Goal: Book appointment/travel/reservation

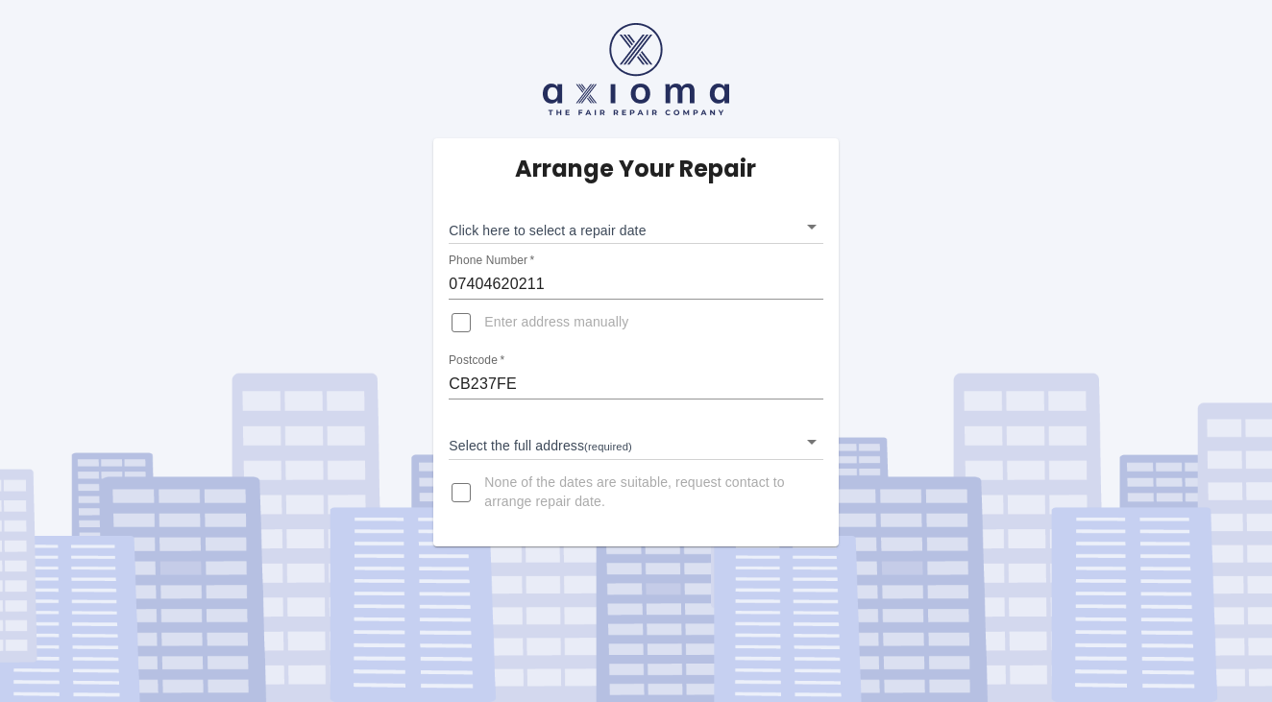
click at [570, 446] on body "Arrange Your Repair Click here to select a repair date ​ Phone Number   * 07404…" at bounding box center [636, 351] width 1272 height 702
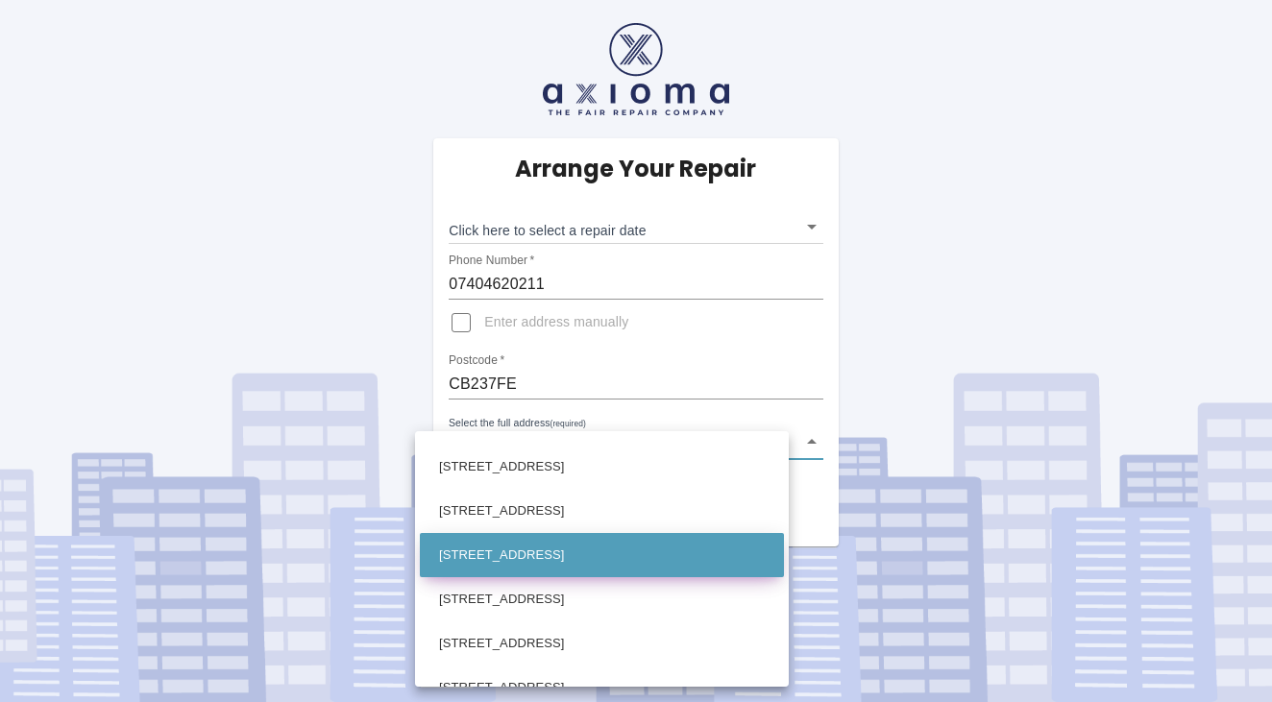
scroll to position [1557, 0]
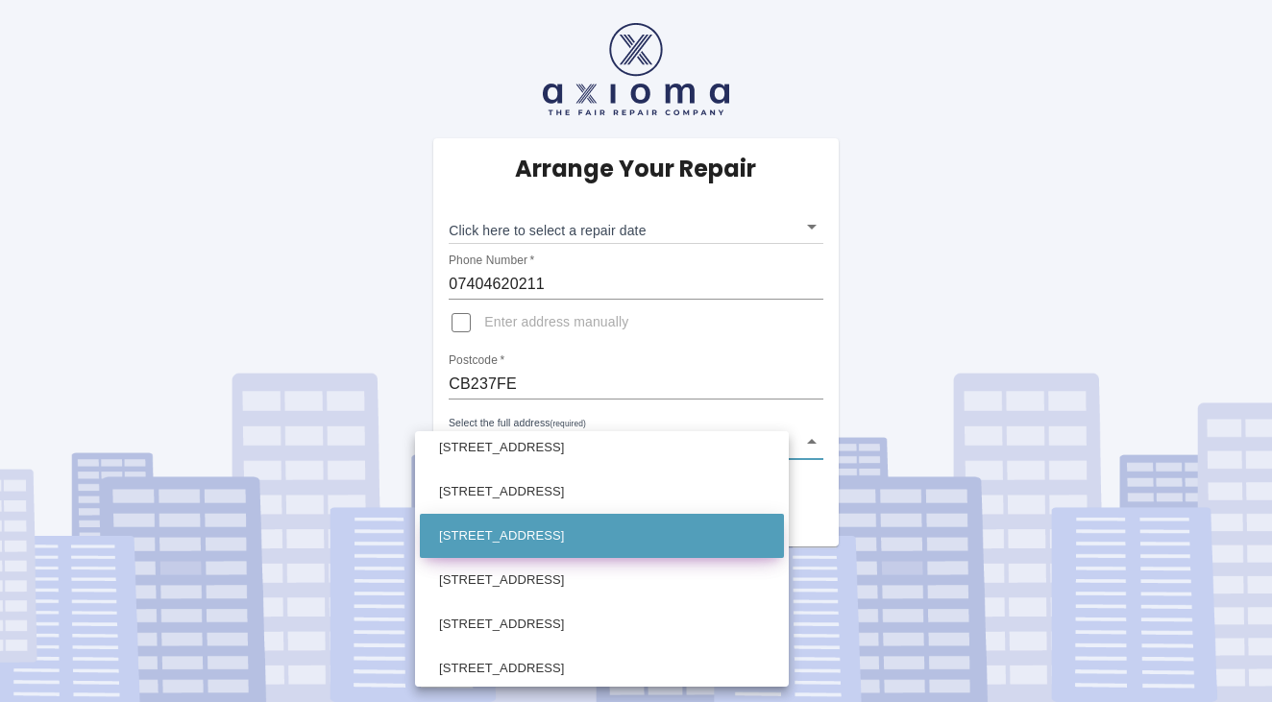
click at [573, 547] on li "[STREET_ADDRESS]" at bounding box center [602, 536] width 364 height 44
type input "[STREET_ADDRESS]"
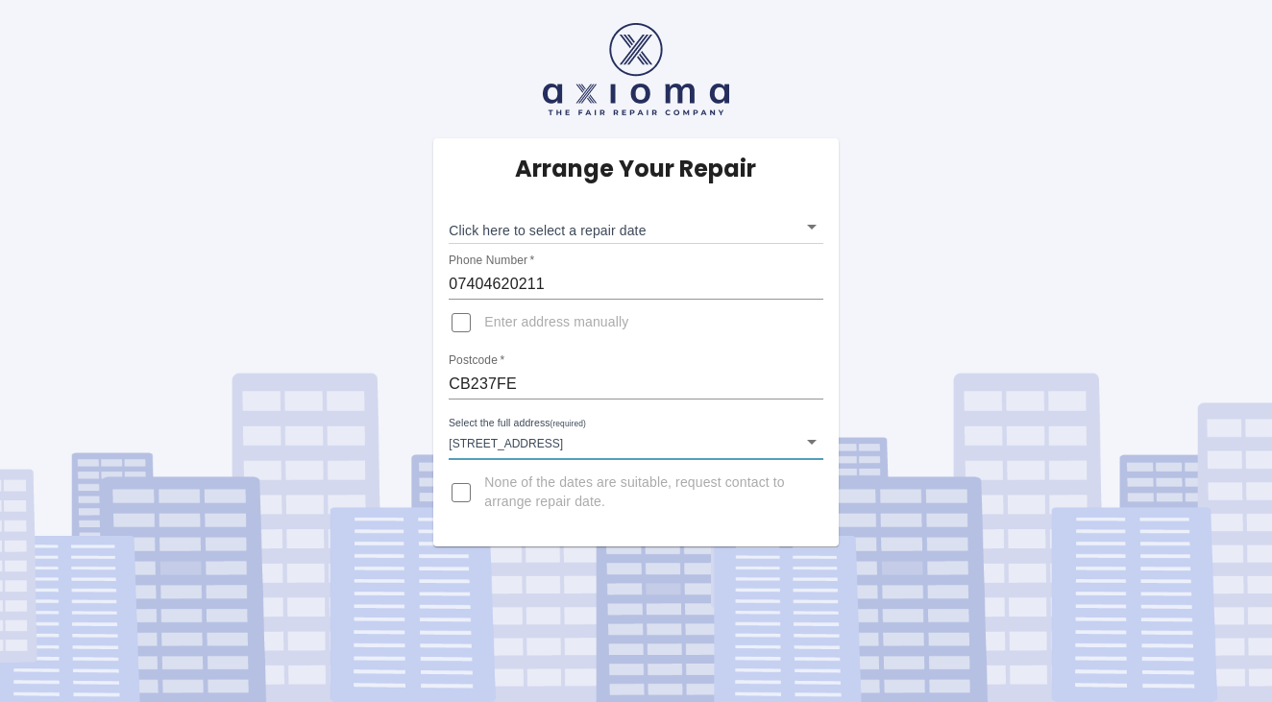
scroll to position [0, 0]
click at [571, 341] on label "Enter address manually" at bounding box center [533, 323] width 190 height 46
click at [484, 341] on input "Enter address manually" at bounding box center [461, 323] width 46 height 46
checkbox input "true"
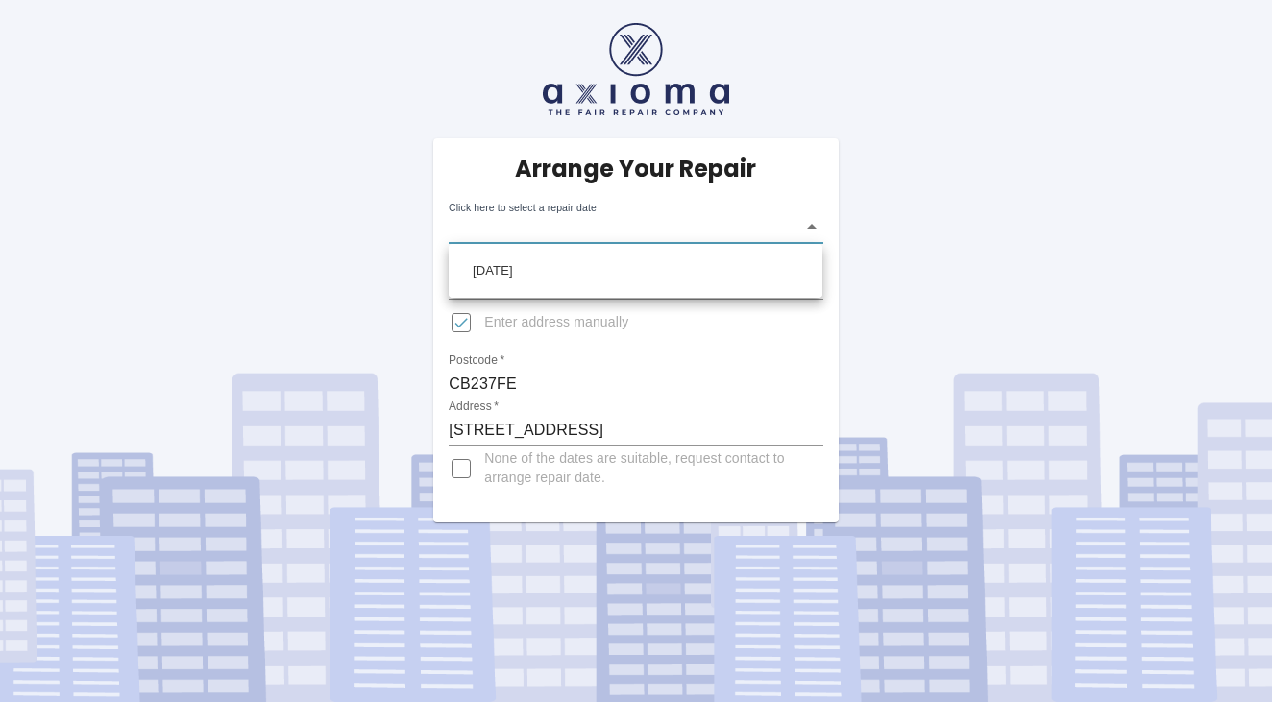
click at [602, 233] on body "Arrange Your Repair Click here to select a repair date ​ Phone Number   * 07404…" at bounding box center [636, 351] width 1272 height 702
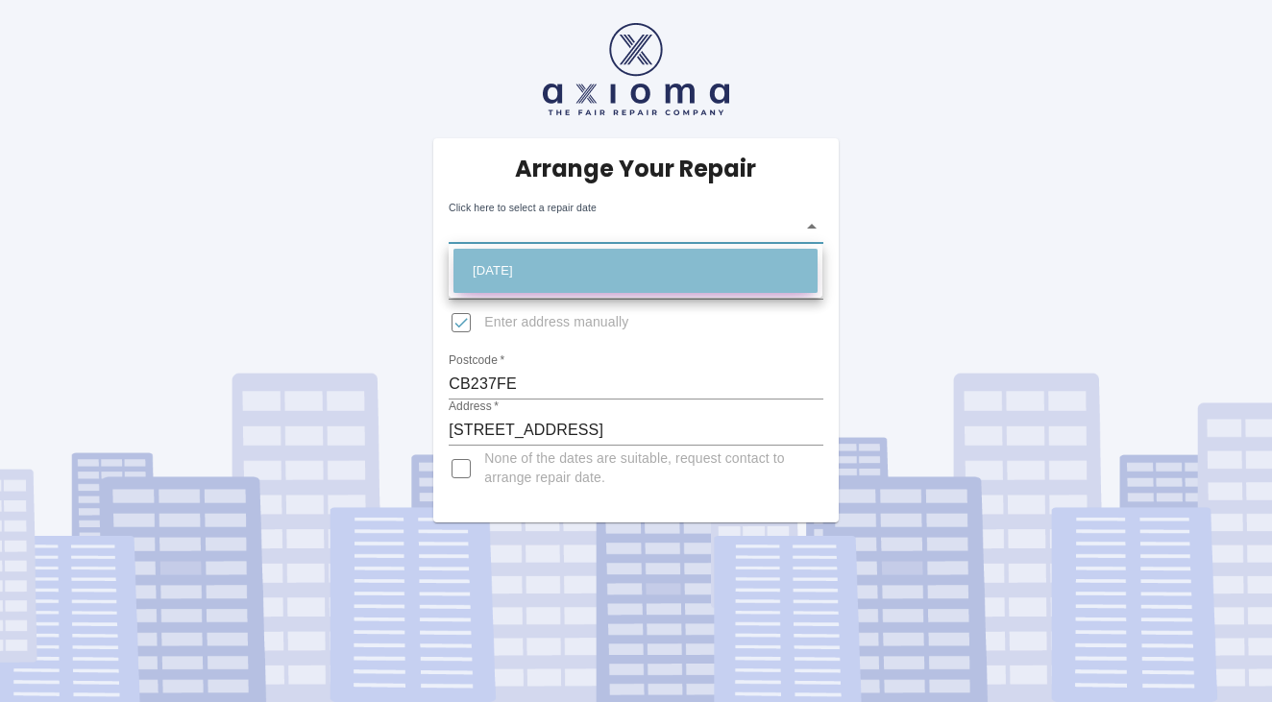
click at [590, 264] on li "[DATE]" at bounding box center [635, 271] width 364 height 44
type input "[DATE]T00:00:00.000Z"
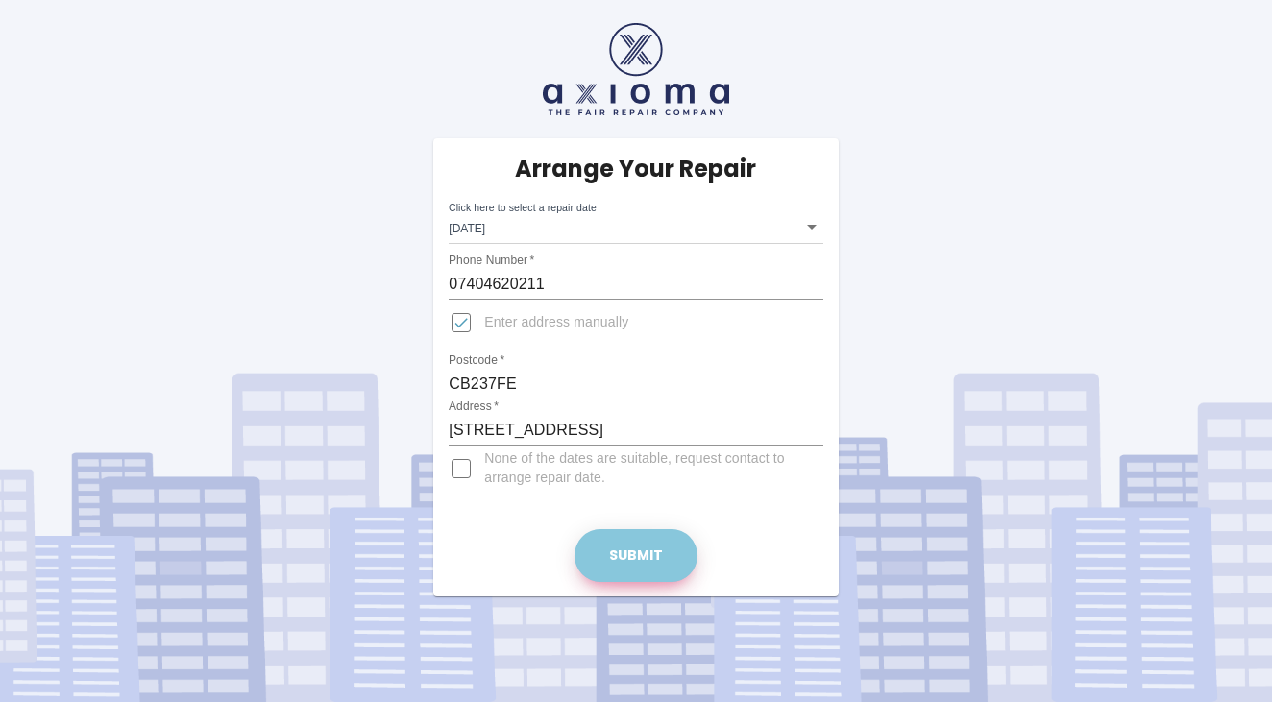
click at [638, 556] on button "Submit" at bounding box center [635, 555] width 123 height 53
